Goal: Obtain resource: Obtain resource

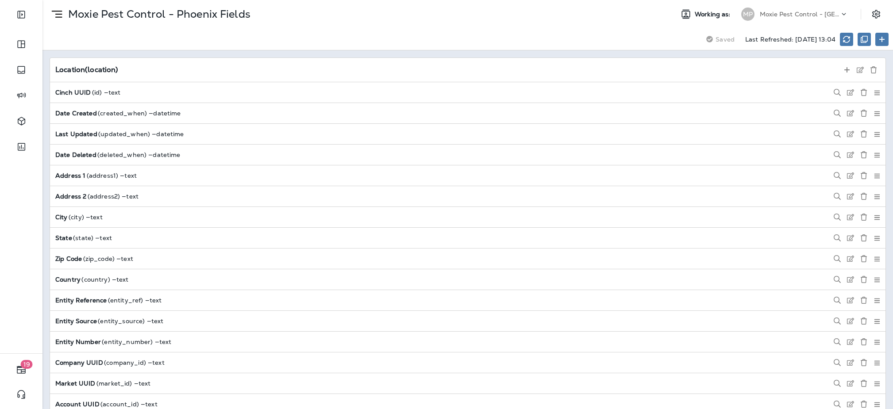
scroll to position [588, 0]
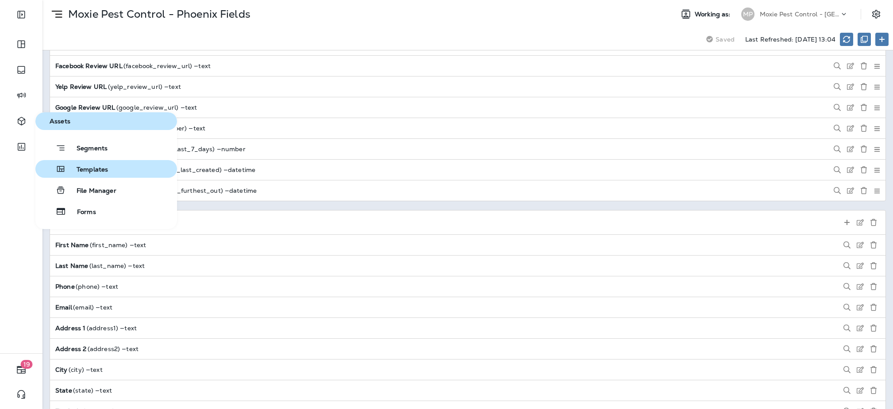
click at [93, 176] on button "Templates" at bounding box center [106, 169] width 142 height 18
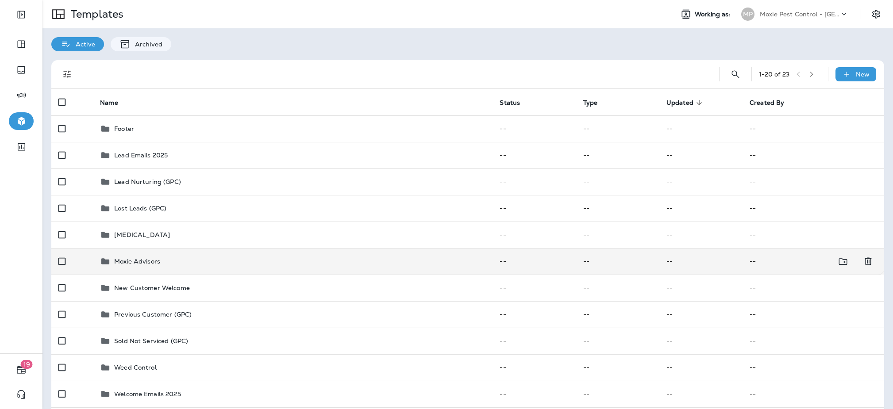
click at [217, 260] on div "Moxie Advisors" at bounding box center [293, 261] width 386 height 11
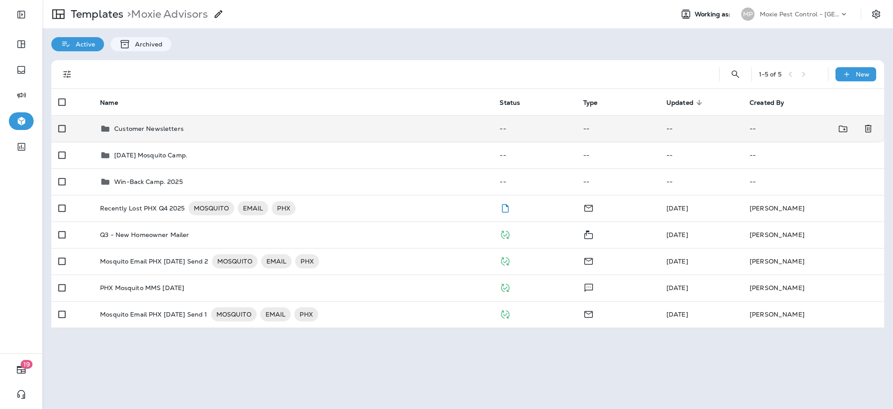
click at [195, 127] on div "Customer Newsletters" at bounding box center [293, 129] width 386 height 11
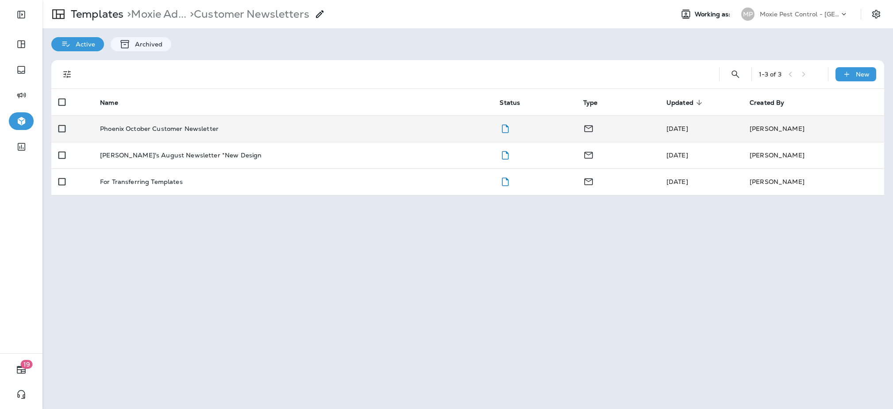
click at [197, 127] on p "Phoenix October Customer Newsletter" at bounding box center [159, 128] width 119 height 7
